Goal: Transaction & Acquisition: Obtain resource

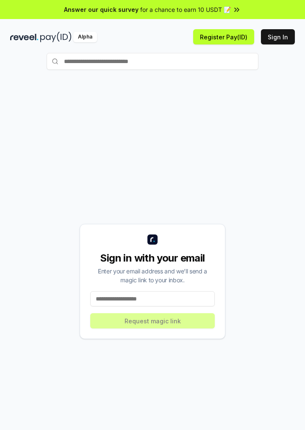
click at [183, 306] on input at bounding box center [152, 298] width 124 height 15
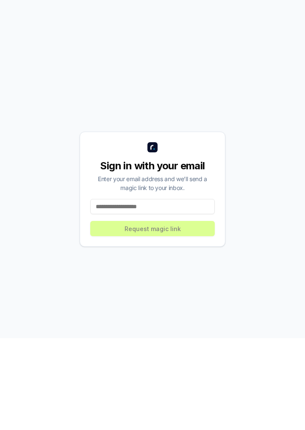
scroll to position [36, 0]
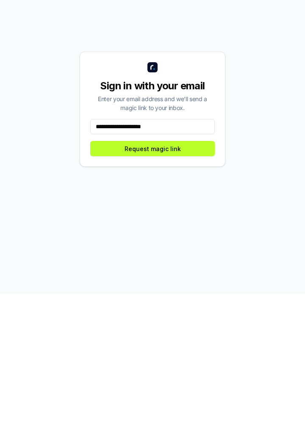
type input "**********"
click at [186, 293] on button "Request magic link" at bounding box center [152, 285] width 124 height 15
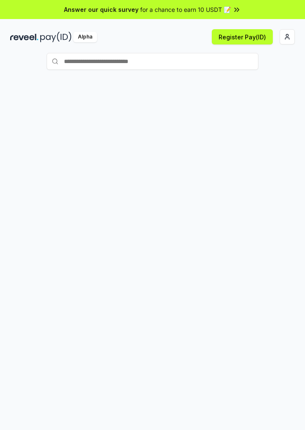
click at [288, 39] on html "Answer our quick survey for a chance to earn 10 USDT 📝 Alpha Register Pay(ID)" at bounding box center [152, 215] width 305 height 430
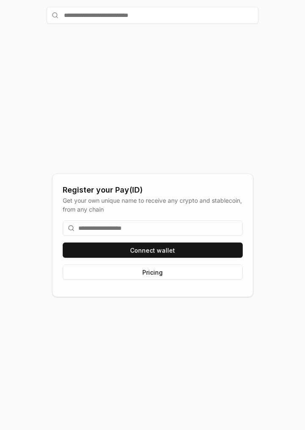
scroll to position [21, 0]
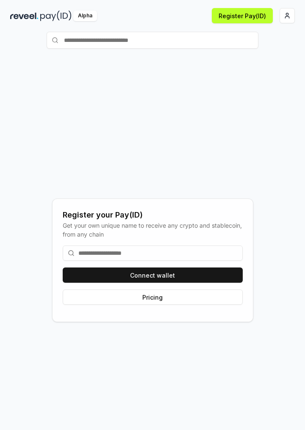
click at [287, 22] on html "Answer our quick survey for a chance to earn 10 USDT 📝 Alpha Register Pay(ID) R…" at bounding box center [152, 215] width 305 height 430
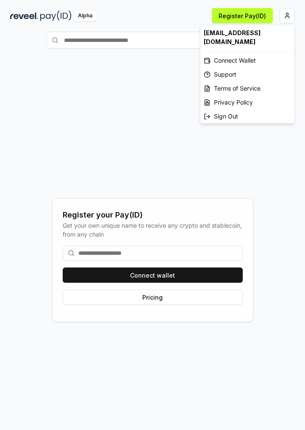
click at [19, 160] on html "Answer our quick survey for a chance to earn 10 USDT 📝 Alpha Register Pay(ID) R…" at bounding box center [152, 215] width 305 height 430
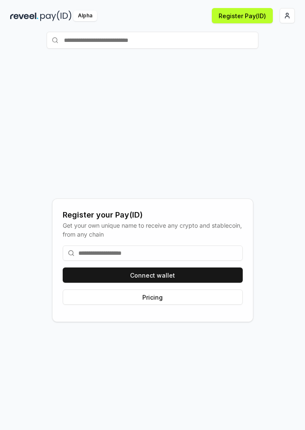
click at [193, 283] on button "Connect wallet" at bounding box center [153, 274] width 180 height 15
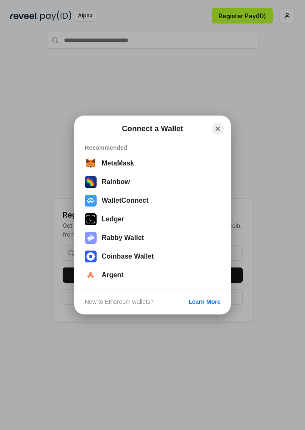
scroll to position [0, 0]
click at [268, 160] on div "Connect a Wallet Close Recommended MetaMask Rainbow WalletConnect Ledger Rabby …" at bounding box center [152, 214] width 474 height 599
